Goal: Information Seeking & Learning: Learn about a topic

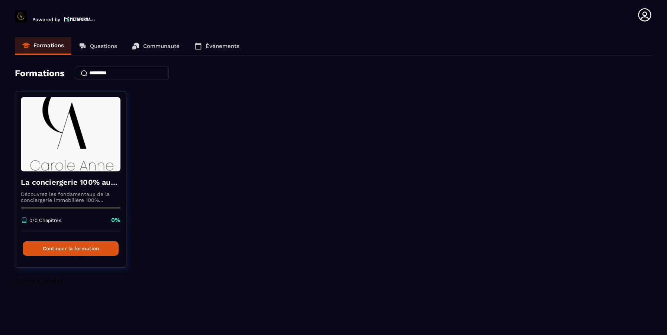
click at [97, 42] on link "Questions" at bounding box center [97, 46] width 53 height 18
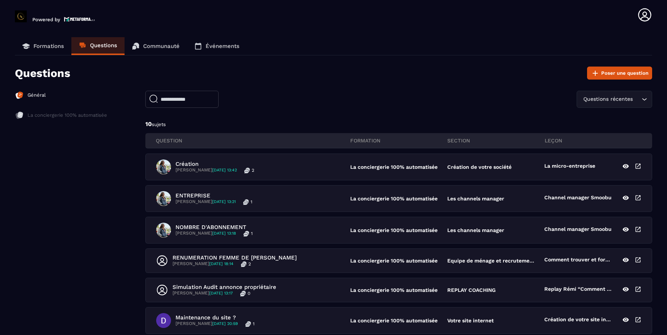
click at [152, 50] on link "Communauté" at bounding box center [155, 46] width 62 height 18
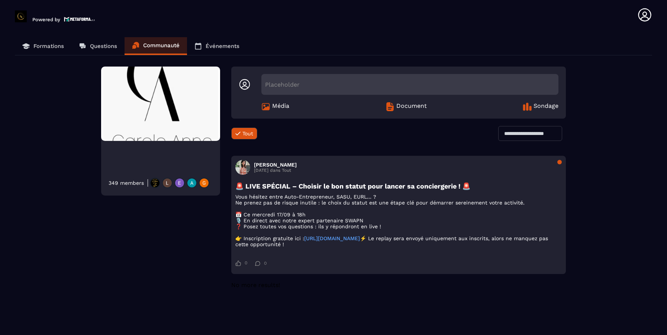
click at [218, 50] on link "Événements" at bounding box center [217, 46] width 60 height 18
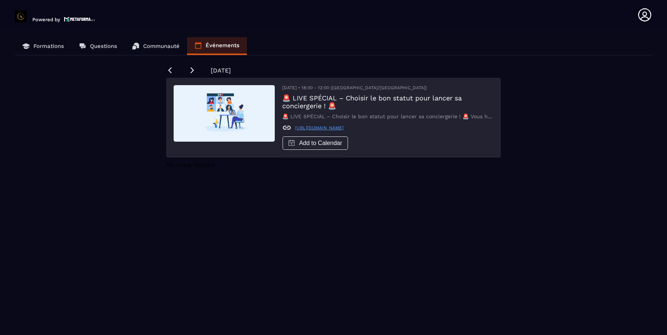
click at [39, 43] on p "Formations" at bounding box center [48, 46] width 30 height 7
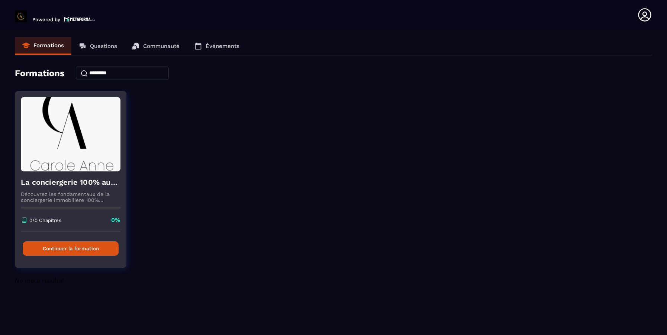
click at [65, 191] on div "La conciergerie 100% automatisée Découvrez les fondamentaux de la conciergerie …" at bounding box center [70, 201] width 111 height 61
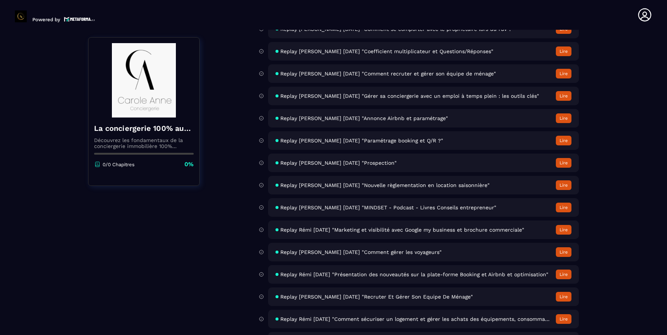
scroll to position [3056, 0]
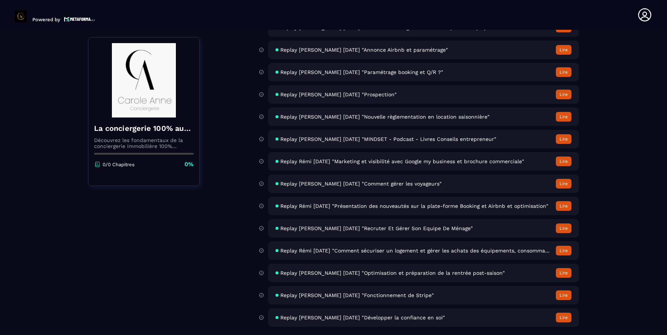
click at [403, 318] on span "Replay [PERSON_NAME] [DATE] "Développer la confiance en soi"" at bounding box center [362, 317] width 165 height 6
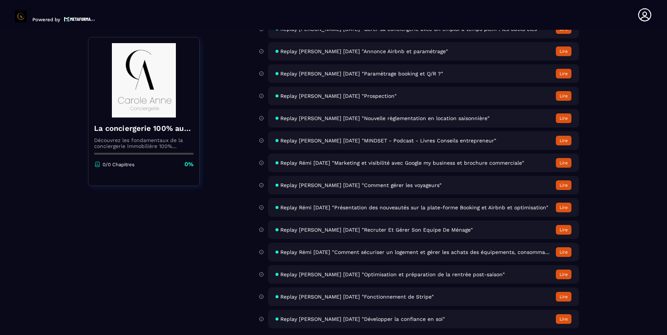
scroll to position [3056, 0]
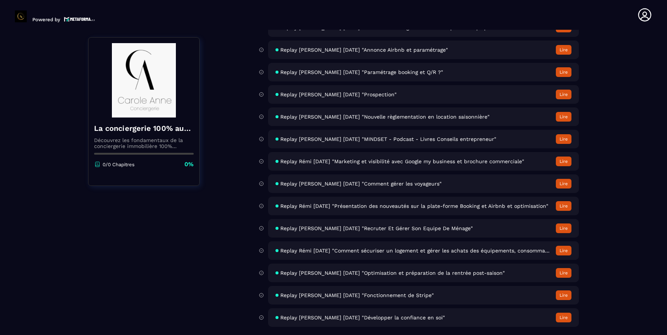
click at [561, 296] on button "Lire" at bounding box center [564, 295] width 16 height 10
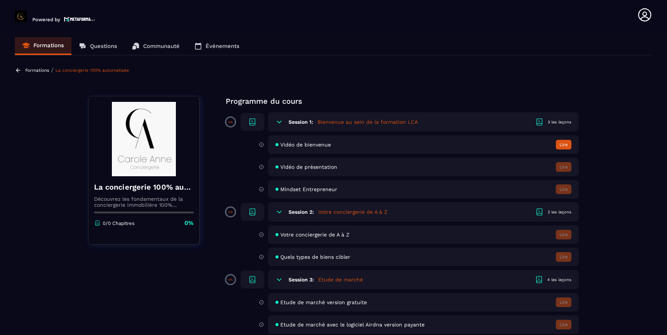
click at [564, 144] on button "Lire" at bounding box center [564, 145] width 16 height 10
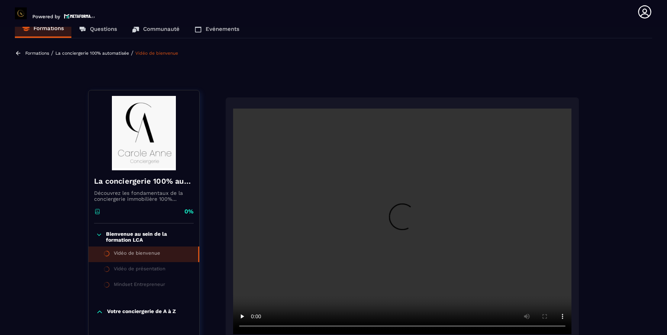
scroll to position [13, 0]
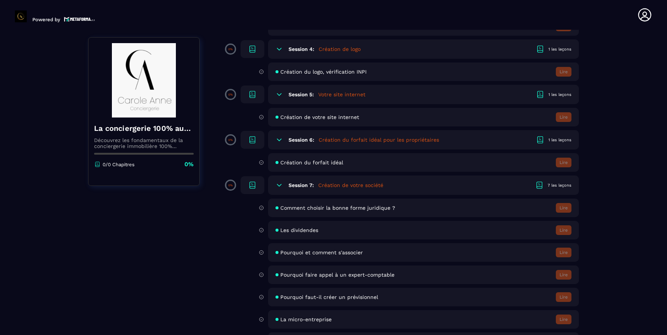
scroll to position [334, 0]
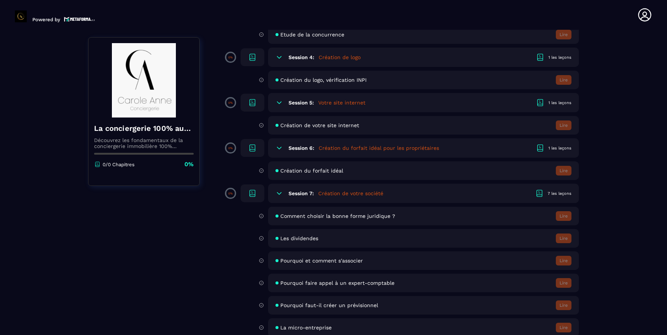
click at [252, 103] on icon at bounding box center [252, 102] width 9 height 9
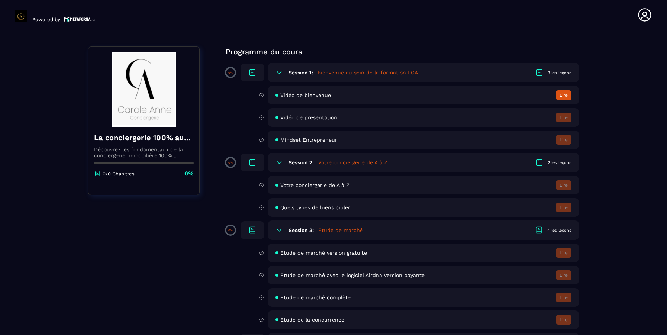
scroll to position [0, 0]
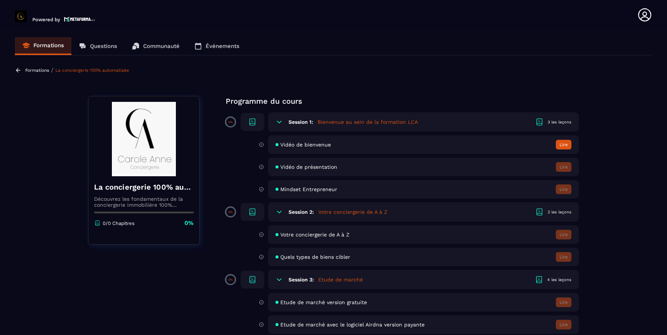
click at [303, 122] on h6 "Session 1:" at bounding box center [300, 122] width 25 height 6
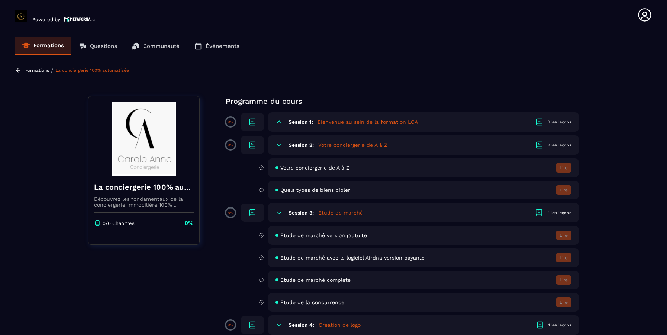
click at [303, 122] on h6 "Session 1:" at bounding box center [300, 122] width 25 height 6
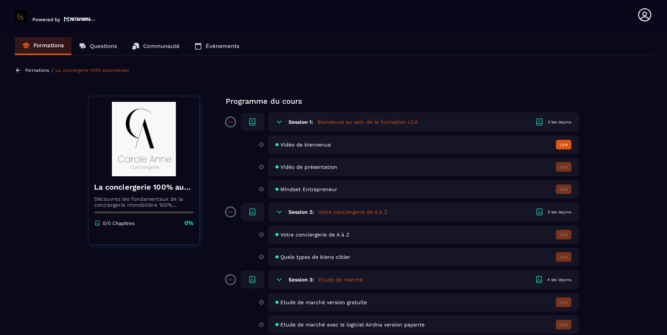
click at [303, 122] on h6 "Session 1:" at bounding box center [300, 122] width 25 height 6
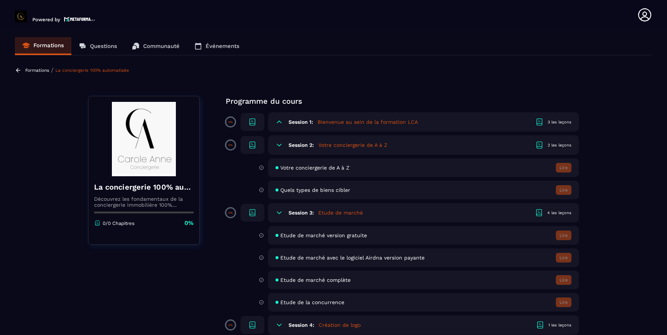
click at [303, 122] on h6 "Session 1:" at bounding box center [300, 122] width 25 height 6
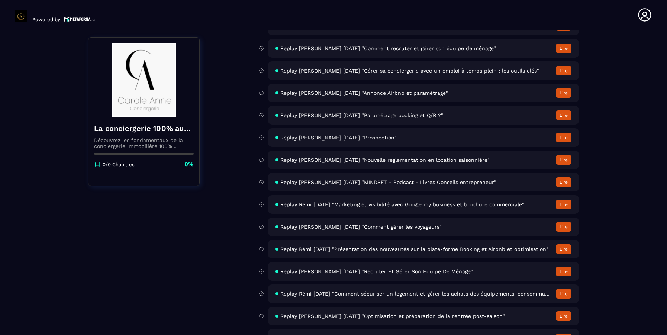
scroll to position [3056, 0]
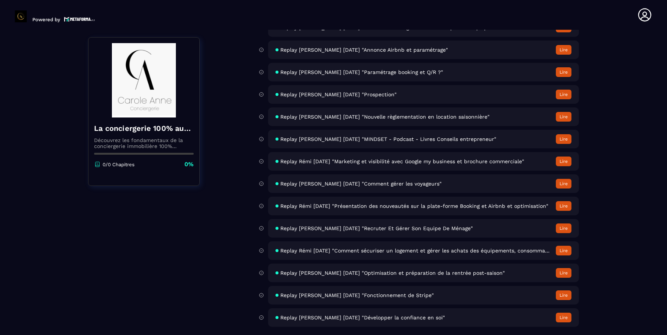
click at [563, 185] on button "Lire" at bounding box center [564, 184] width 16 height 10
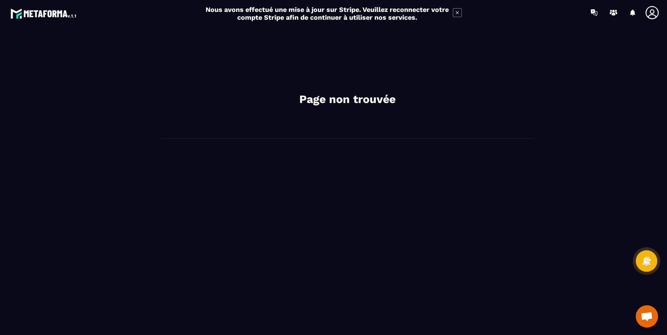
click at [376, 13] on h2 "Nous avons effectué une mise à jour sur Stripe. Veuillez reconnecter votre comp…" at bounding box center [327, 14] width 244 height 16
click at [379, 19] on h2 "Nous avons effectué une mise à jour sur Stripe. Veuillez reconnecter votre comp…" at bounding box center [327, 14] width 244 height 16
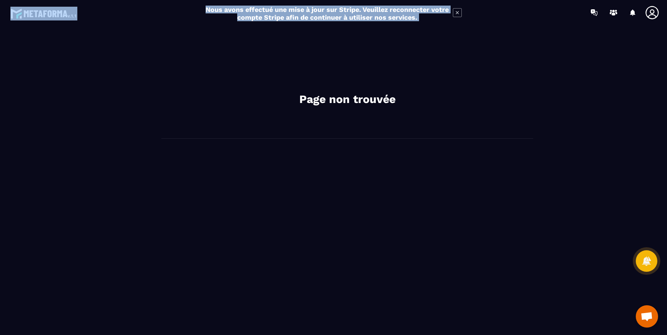
click at [379, 19] on h2 "Nous avons effectué une mise à jour sur Stripe. Veuillez reconnecter votre comp…" at bounding box center [327, 14] width 244 height 16
click at [482, 14] on div "Nous avons effectué une mise à jour sur Stripe. Veuillez reconnecter votre comp…" at bounding box center [333, 13] width 667 height 19
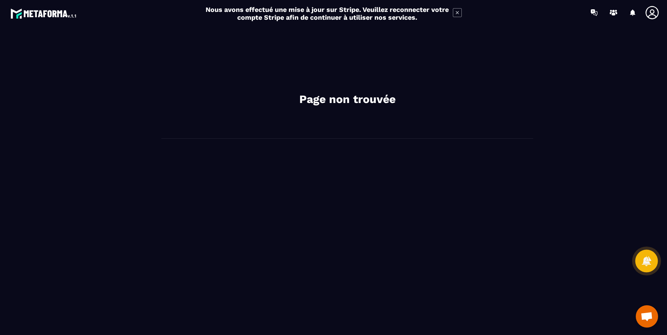
click at [645, 263] on icon at bounding box center [645, 261] width 9 height 10
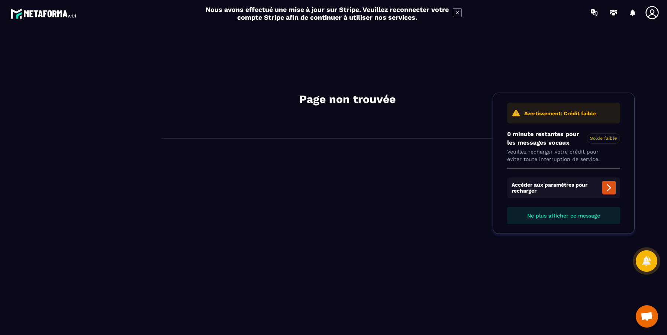
click at [610, 190] on icon at bounding box center [608, 187] width 9 height 9
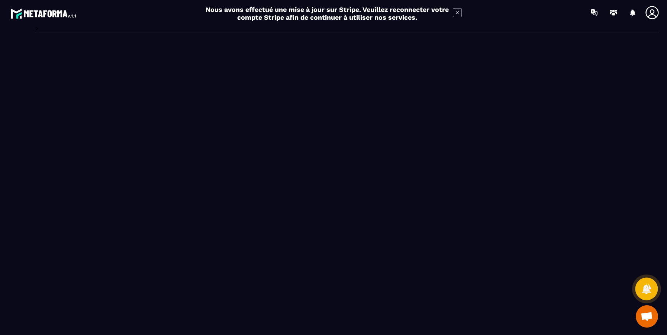
click at [650, 289] on icon at bounding box center [646, 288] width 11 height 11
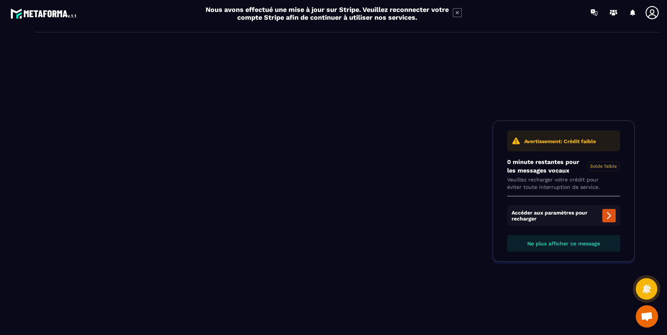
click at [608, 217] on icon at bounding box center [608, 215] width 9 height 9
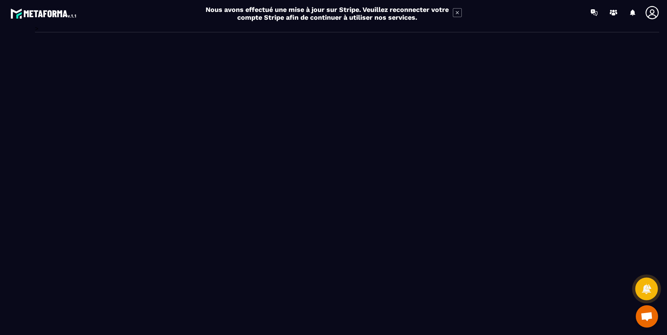
click at [644, 287] on icon at bounding box center [645, 289] width 9 height 10
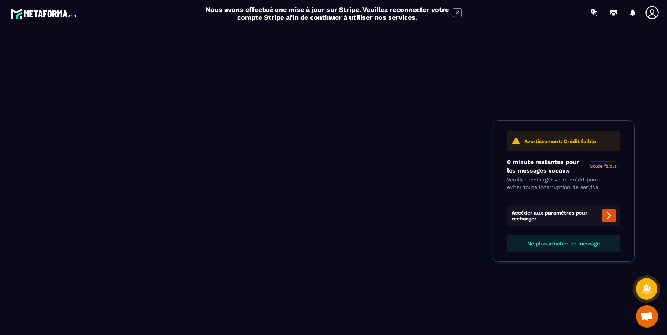
click at [561, 244] on span "Ne plus afficher ce message" at bounding box center [563, 243] width 73 height 6
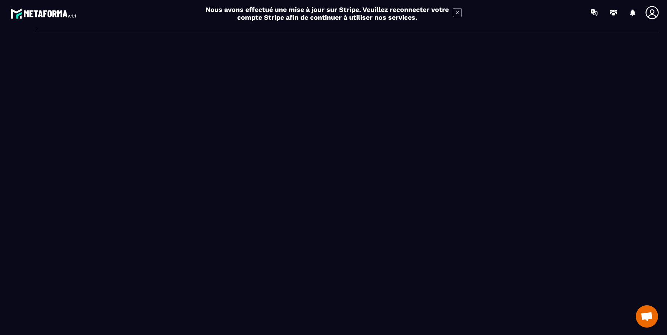
click at [653, 316] on span "Ouvrir le chat" at bounding box center [646, 316] width 22 height 22
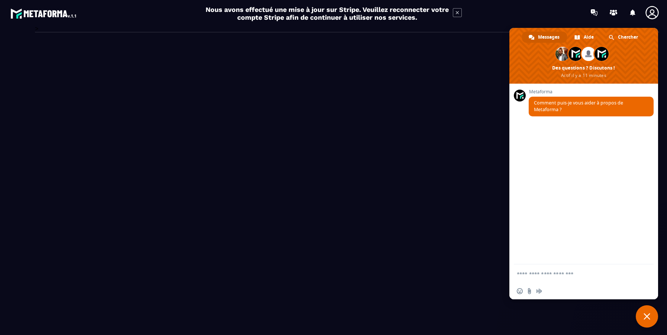
click at [649, 314] on span "Fermer le chat" at bounding box center [646, 316] width 7 height 7
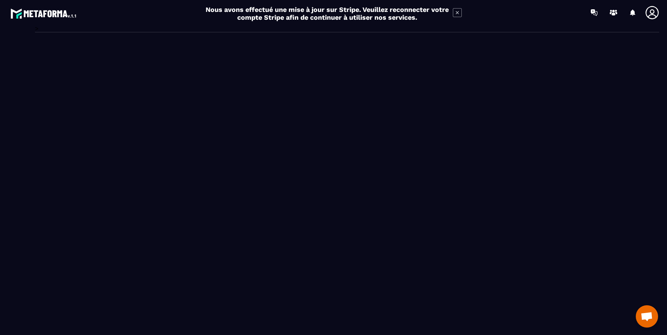
click at [647, 10] on icon at bounding box center [651, 12] width 15 height 15
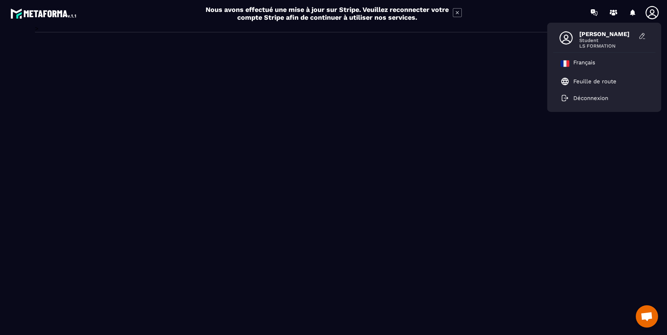
click at [589, 41] on span "Student" at bounding box center [607, 41] width 56 height 6
click at [637, 35] on button at bounding box center [642, 35] width 15 height 11
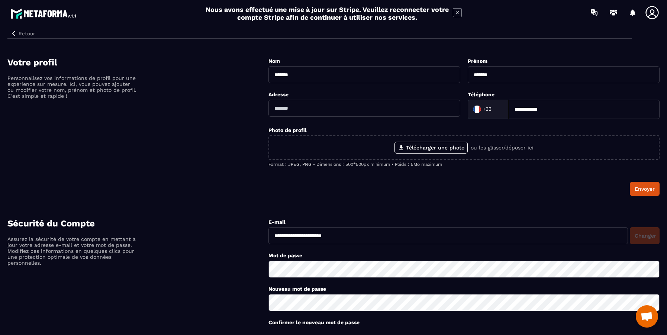
click at [200, 122] on div "Votre profil Personnalisez vos informations de profil pour une expérience sur m…" at bounding box center [137, 126] width 261 height 139
click at [18, 33] on button "Retour" at bounding box center [22, 34] width 30 height 10
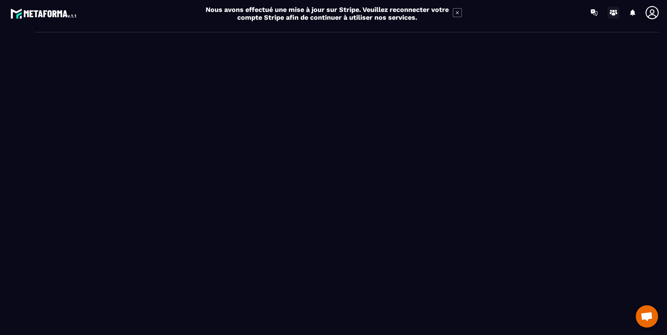
click at [611, 12] on icon at bounding box center [610, 13] width 2 height 2
click at [461, 10] on icon at bounding box center [457, 12] width 9 height 9
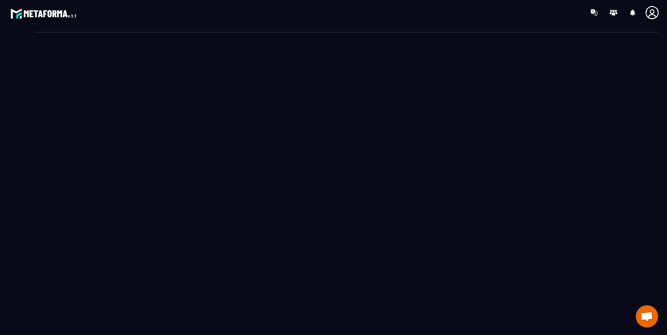
click at [52, 14] on img at bounding box center [43, 13] width 67 height 13
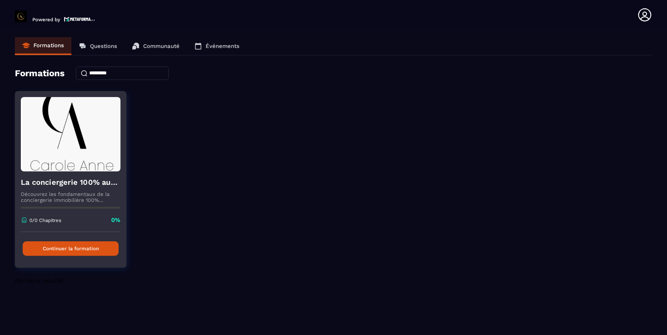
click at [72, 253] on button "Continuer la formation" at bounding box center [71, 248] width 96 height 14
